Goal: Task Accomplishment & Management: Use online tool/utility

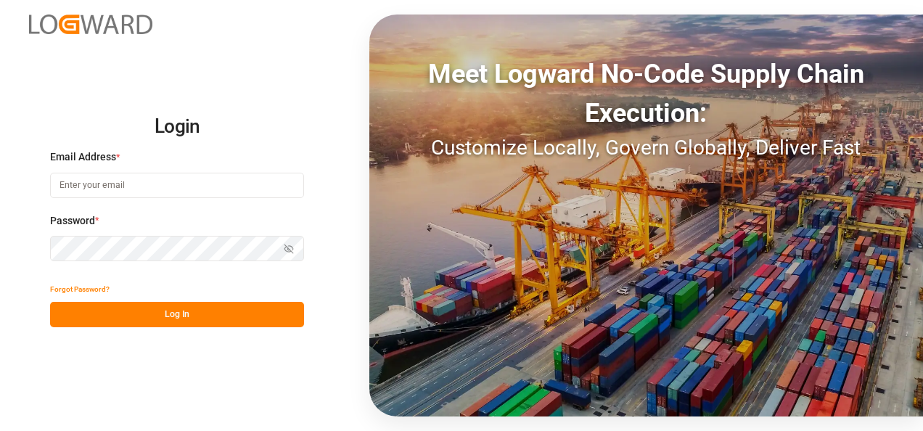
click at [136, 182] on input at bounding box center [177, 185] width 254 height 25
type input "[EMAIL_ADDRESS][DOMAIN_NAME]"
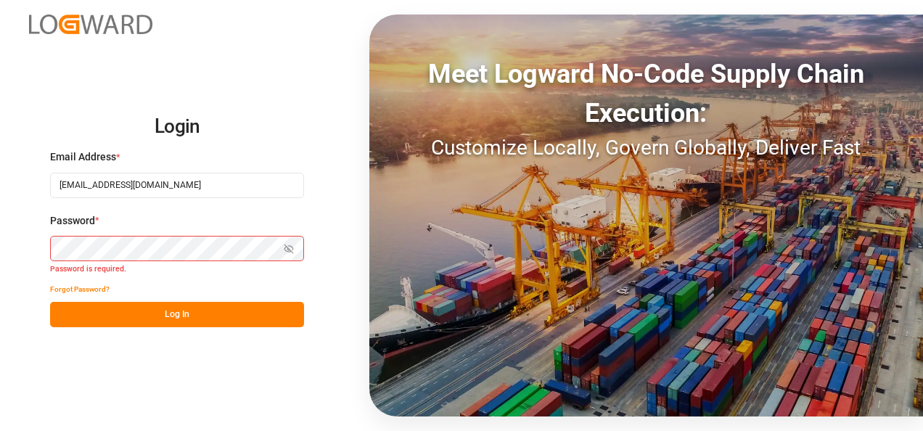
click at [189, 184] on input "[EMAIL_ADDRESS][DOMAIN_NAME]" at bounding box center [177, 185] width 254 height 25
click at [192, 310] on button "Log In" at bounding box center [177, 314] width 254 height 25
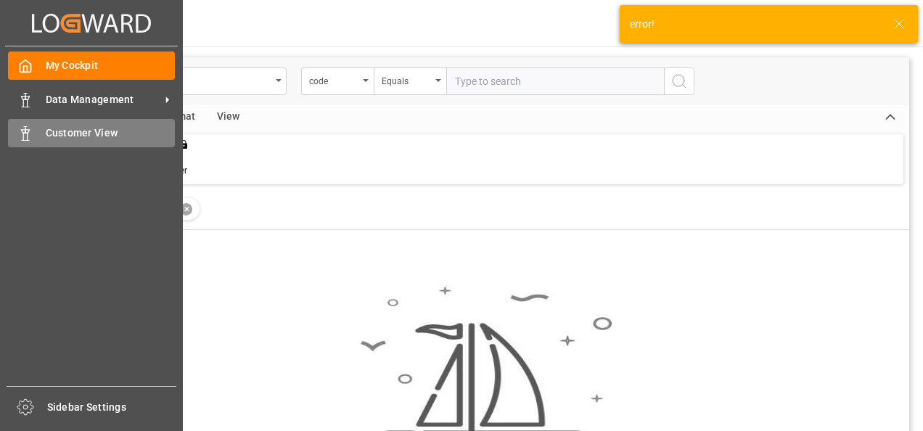
click at [59, 131] on span "Customer View" at bounding box center [111, 132] width 130 height 15
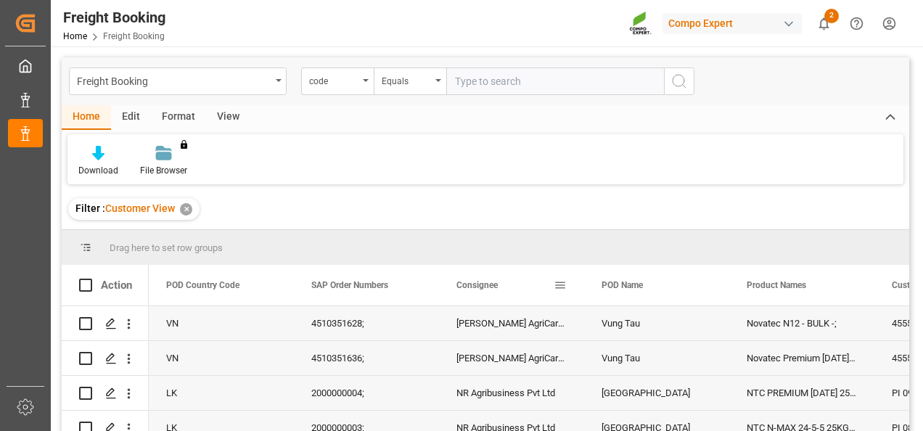
click at [564, 283] on span at bounding box center [559, 285] width 13 height 13
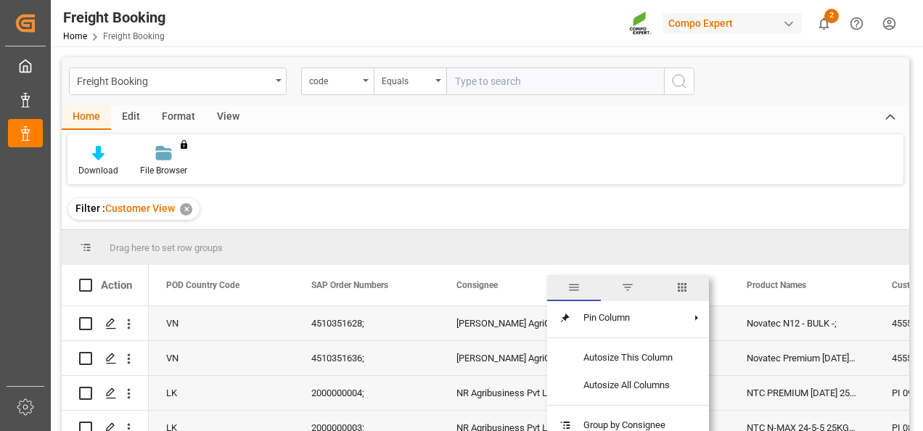
click at [634, 281] on span "filter" at bounding box center [627, 287] width 13 height 13
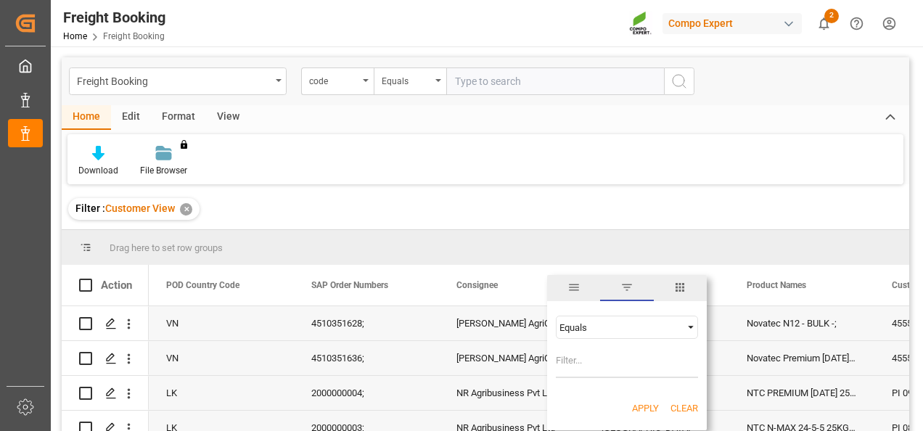
click at [604, 327] on div "Equals" at bounding box center [620, 327] width 122 height 11
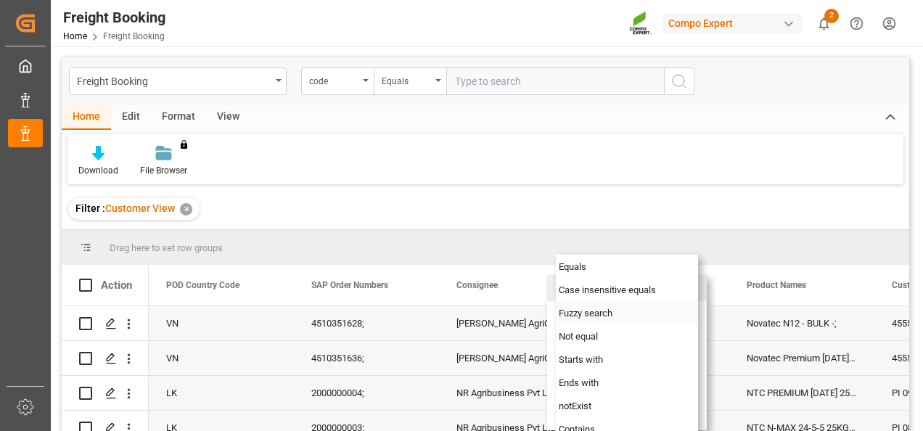
click at [601, 314] on span "Fuzzy search" at bounding box center [586, 313] width 54 height 11
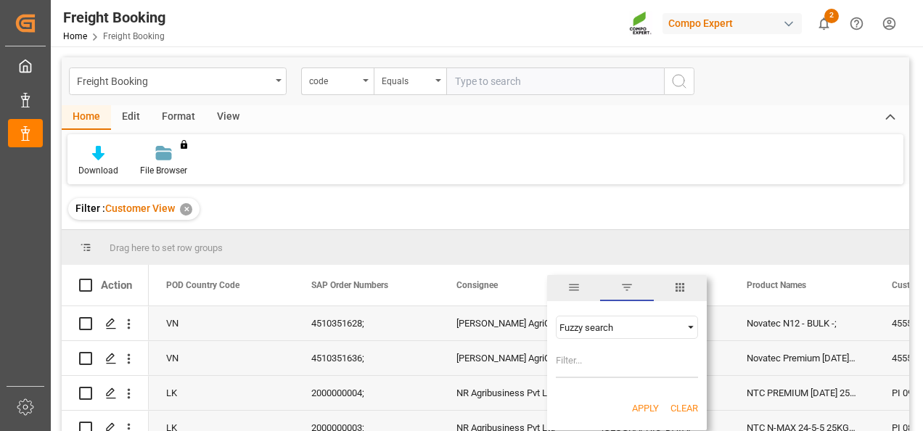
click at [599, 358] on input "Filter Value" at bounding box center [627, 363] width 142 height 29
type input "azelis"
click at [644, 409] on button "Apply" at bounding box center [645, 408] width 27 height 15
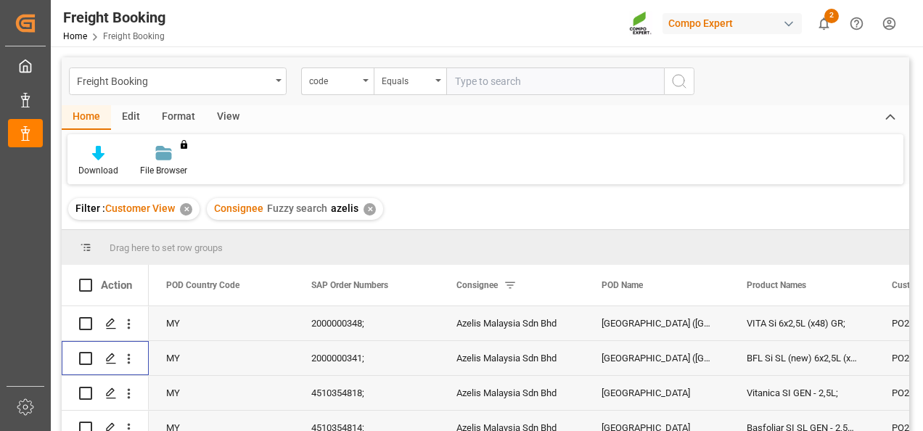
click at [87, 357] on input "Press Space to toggle row selection (unchecked)" at bounding box center [85, 358] width 13 height 13
checkbox input "true"
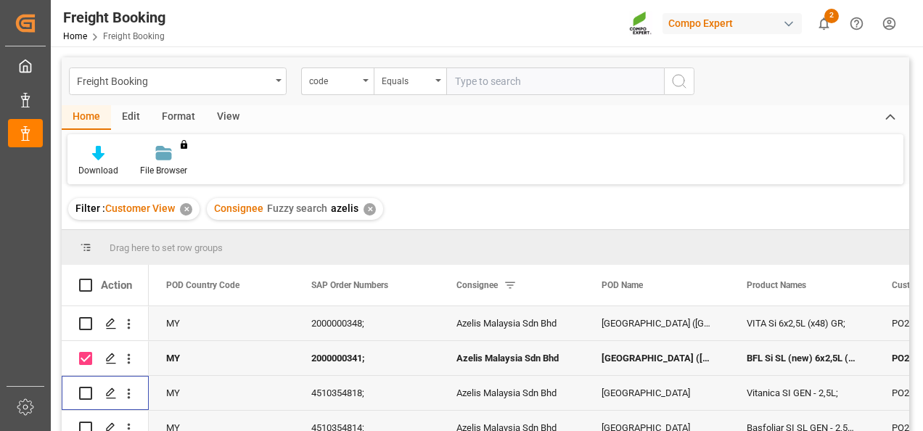
click at [83, 395] on input "Press Space to toggle row selection (unchecked)" at bounding box center [85, 393] width 13 height 13
checkbox input "true"
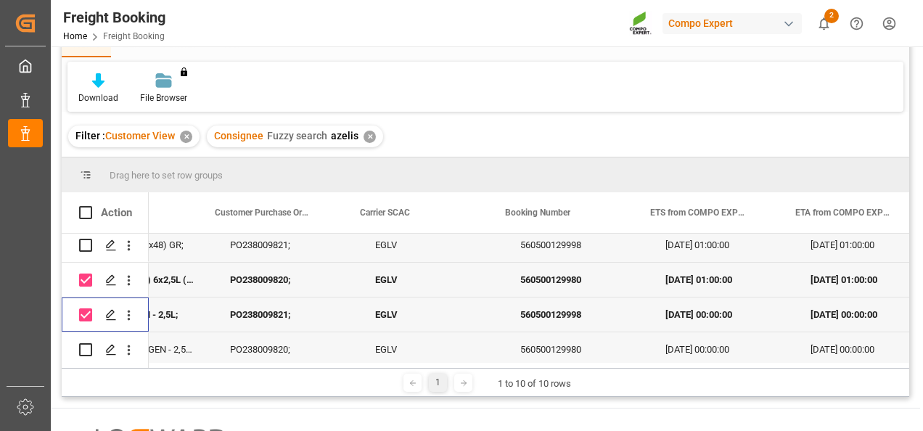
scroll to position [0, 728]
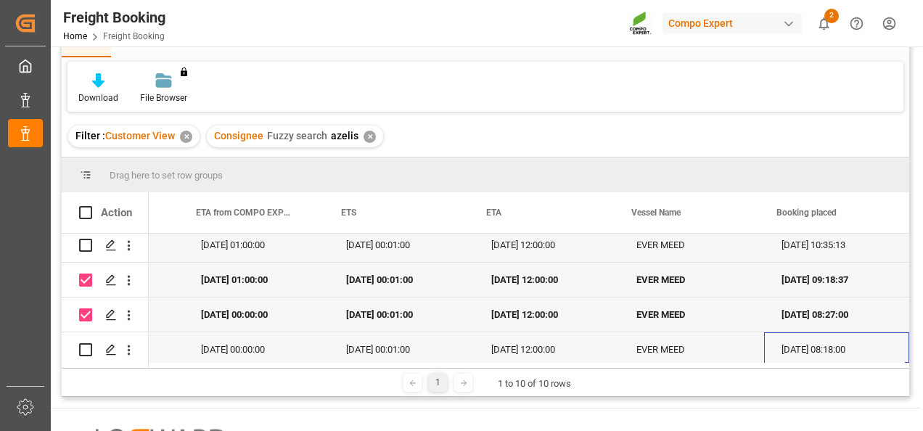
click at [885, 346] on div "[DATE] 08:18:00" at bounding box center [836, 349] width 145 height 34
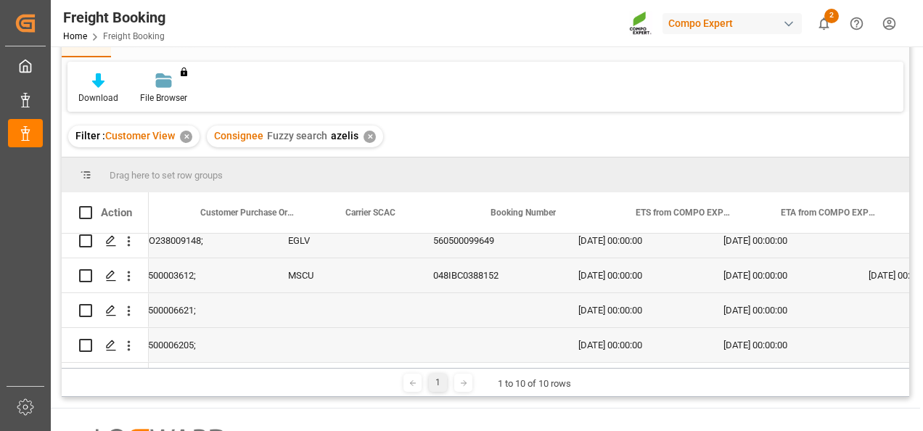
scroll to position [0, 765]
